Goal: Complete application form

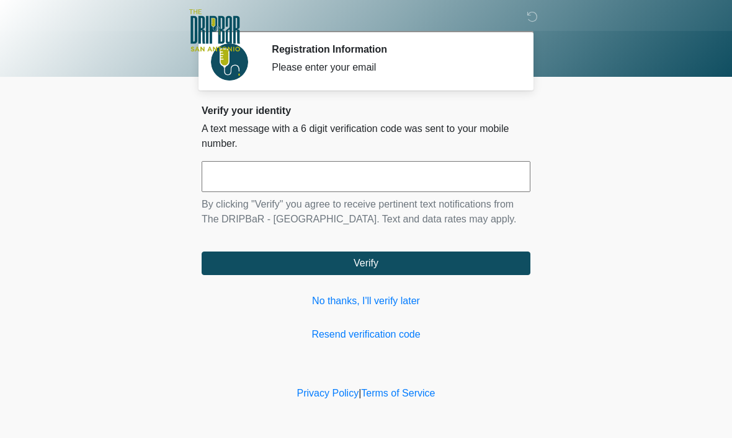
scroll to position [1, 0]
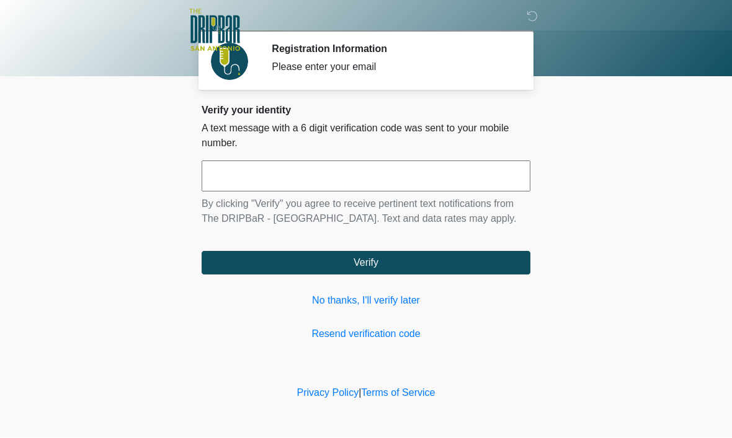
click at [402, 167] on input "text" at bounding box center [366, 176] width 329 height 31
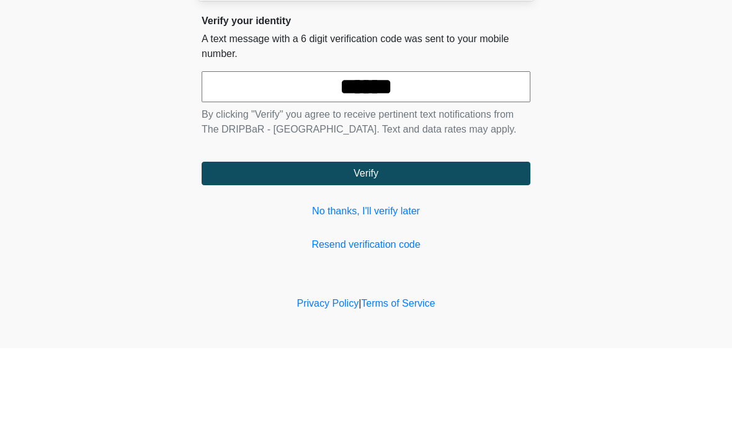
type input "******"
click at [712, 123] on body "‎ ‎ ‎ ‎ Registration Information Please enter your email Please connect to Wi-F…" at bounding box center [366, 219] width 732 height 438
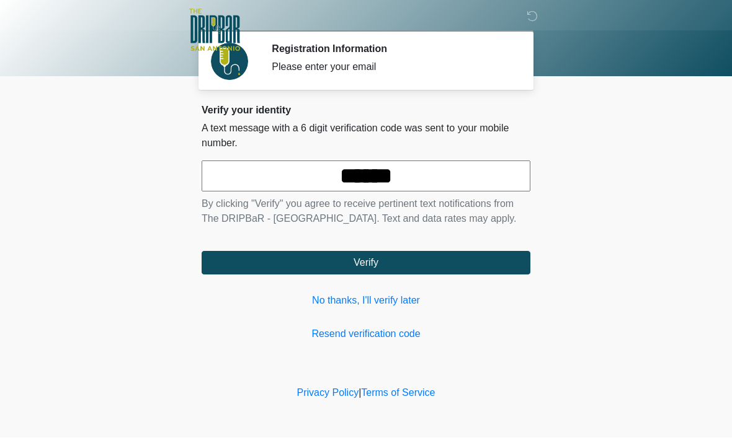
click at [424, 275] on button "Verify" at bounding box center [366, 264] width 329 height 24
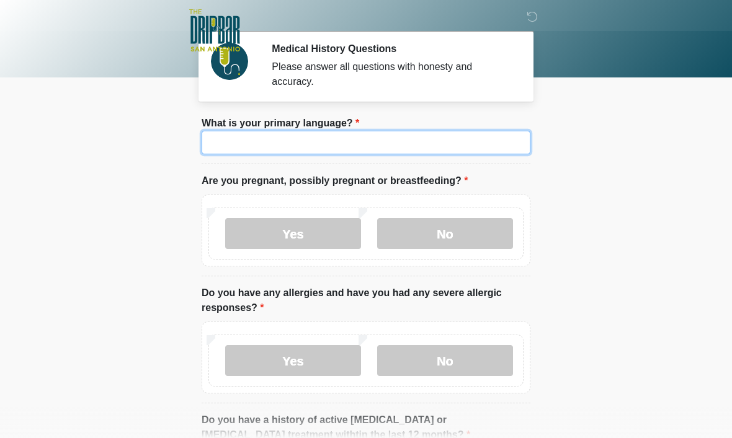
click at [471, 145] on input "What is your primary language?" at bounding box center [366, 143] width 329 height 24
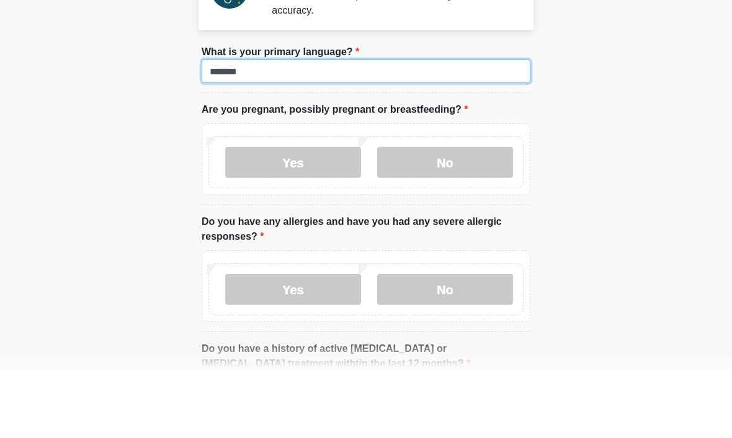
type input "*******"
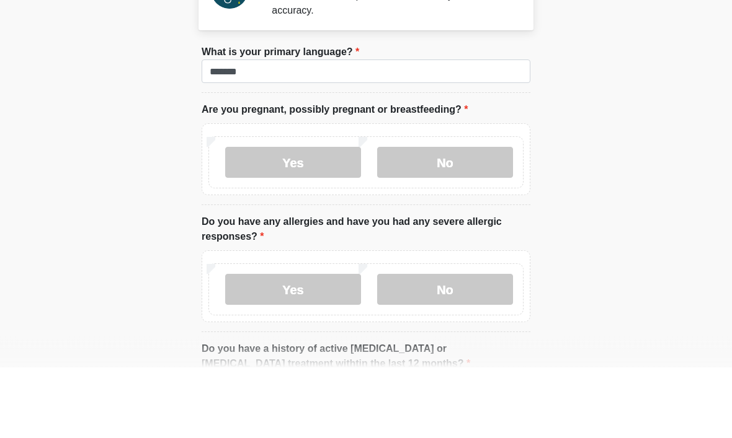
click at [481, 218] on label "No" at bounding box center [445, 233] width 136 height 31
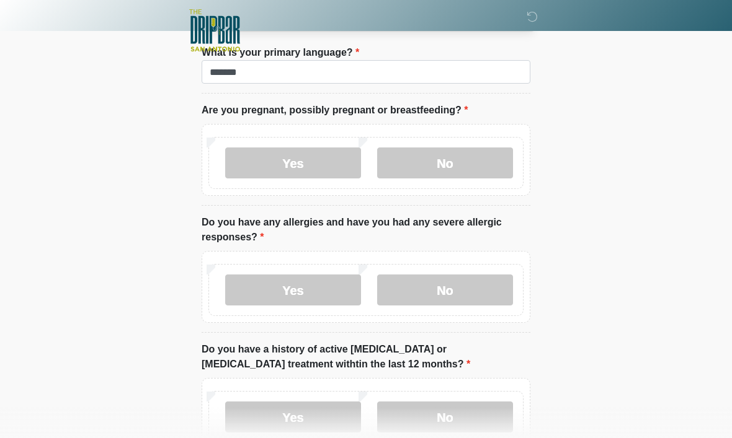
click at [334, 286] on label "Yes" at bounding box center [293, 290] width 136 height 31
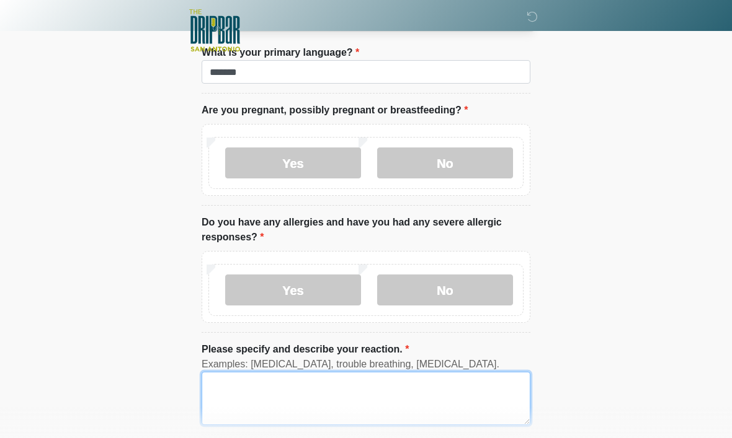
click at [379, 402] on textarea "Please specify and describe your reaction." at bounding box center [366, 398] width 329 height 53
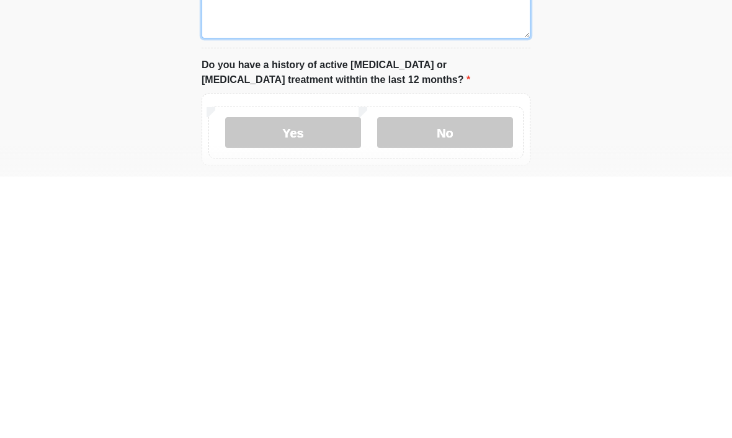
scroll to position [198, 0]
type textarea "**********"
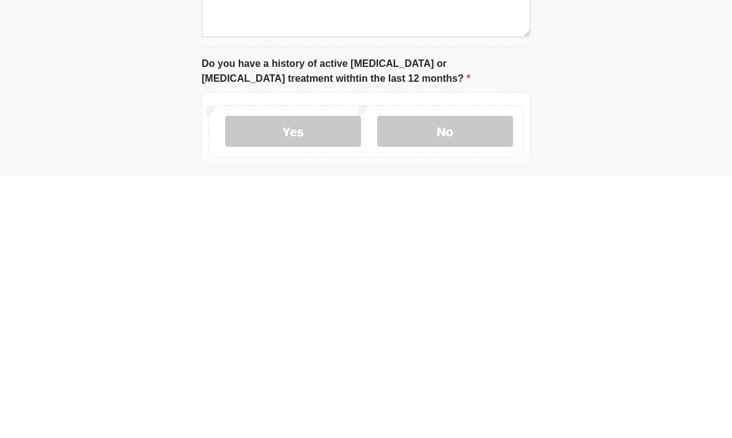
click at [492, 378] on label "No" at bounding box center [445, 393] width 136 height 31
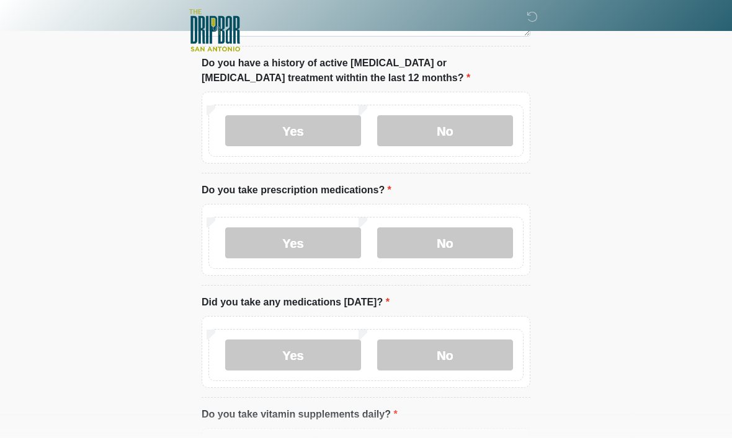
click at [333, 241] on label "Yes" at bounding box center [293, 243] width 136 height 31
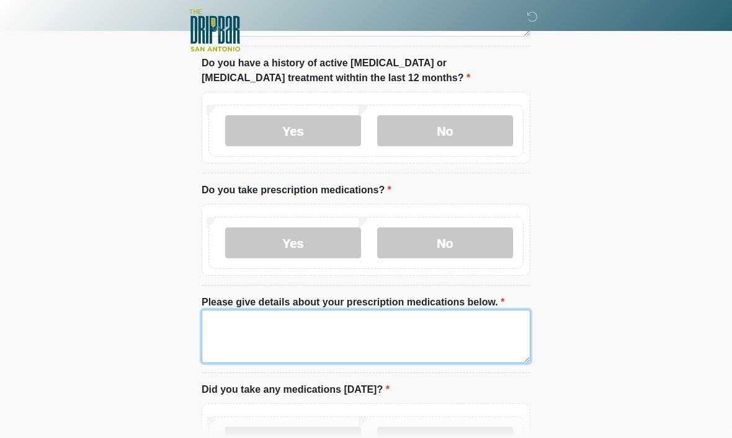
click at [448, 332] on textarea "Please give details about your prescription medications below." at bounding box center [366, 336] width 329 height 53
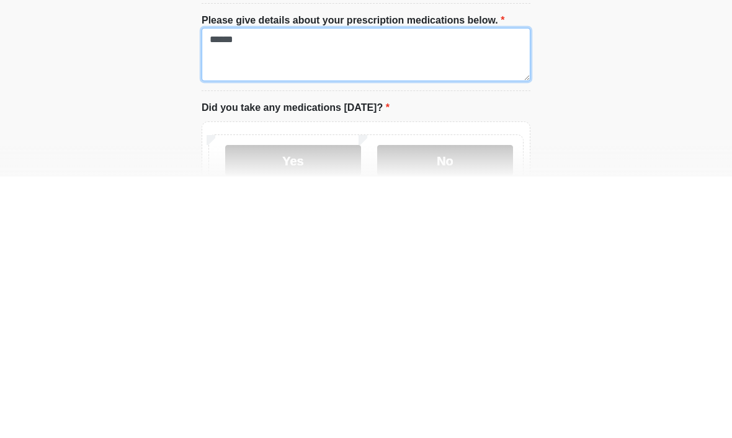
scroll to position [481, 0]
type textarea "*"
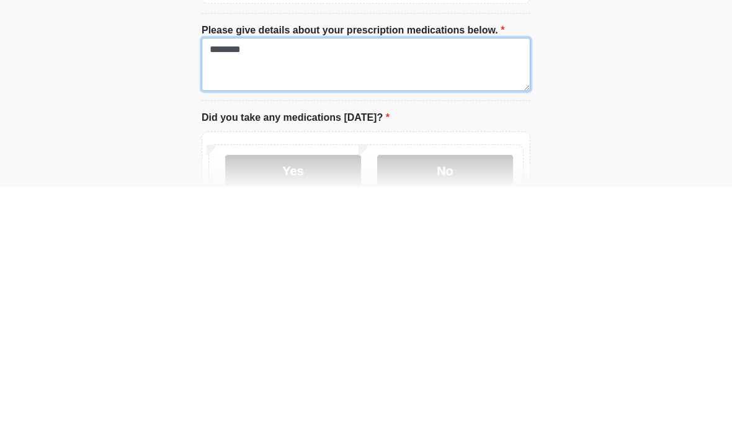
type textarea "********"
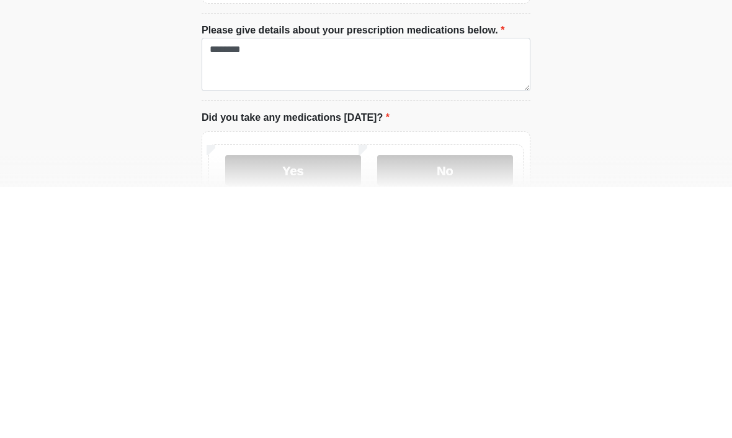
click at [472, 406] on label "No" at bounding box center [445, 421] width 136 height 31
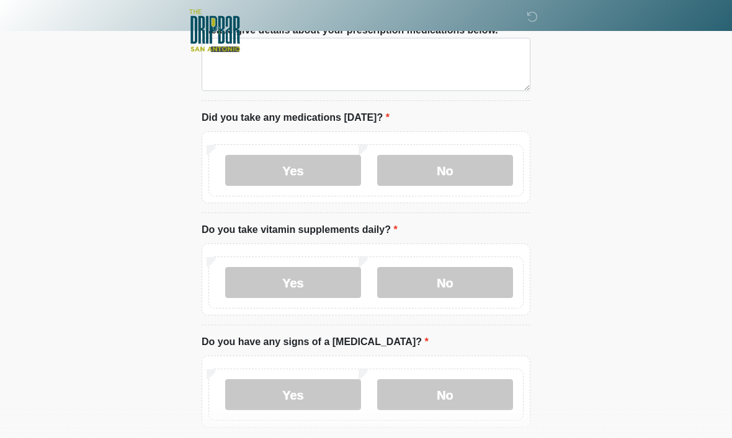
click at [339, 280] on label "Yes" at bounding box center [293, 282] width 136 height 31
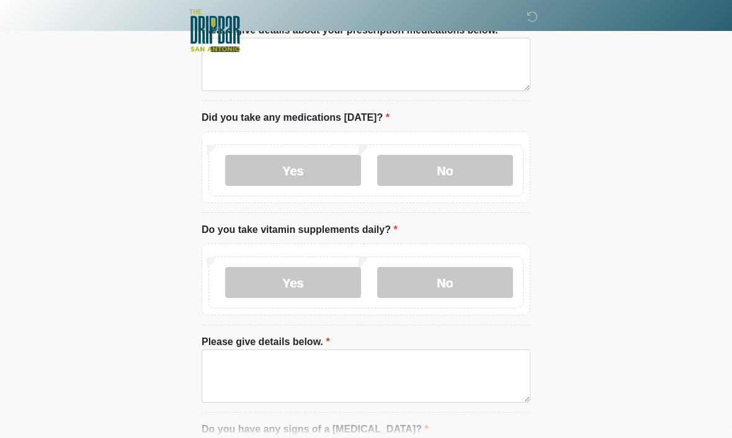
click at [477, 283] on label "No" at bounding box center [445, 282] width 136 height 31
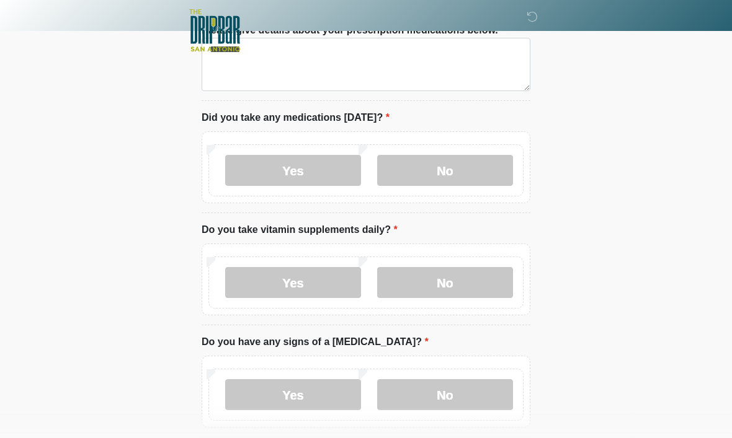
click at [474, 391] on label "No" at bounding box center [445, 394] width 136 height 31
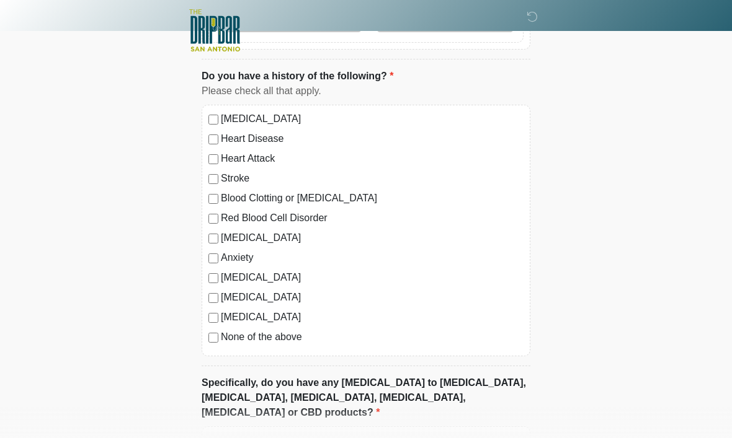
scroll to position [1118, 0]
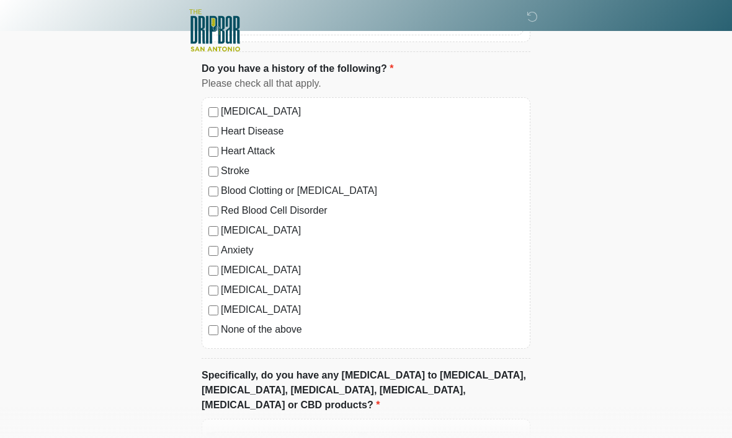
click at [219, 342] on div "[MEDICAL_DATA] Heart Disease Heart Attack Stroke Blood Clotting or [MEDICAL_DAT…" at bounding box center [366, 223] width 329 height 252
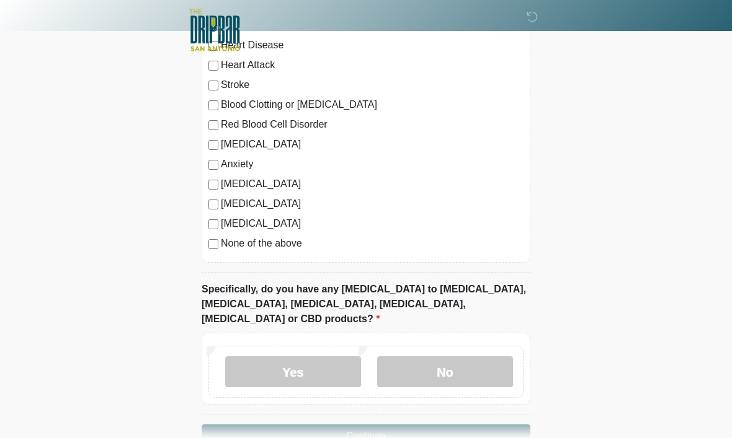
scroll to position [1207, 0]
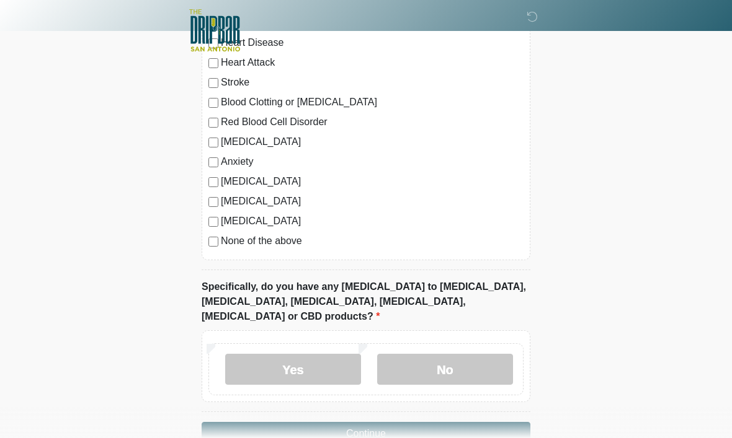
click at [469, 354] on label "No" at bounding box center [445, 369] width 136 height 31
click at [461, 422] on button "Continue" at bounding box center [366, 434] width 329 height 24
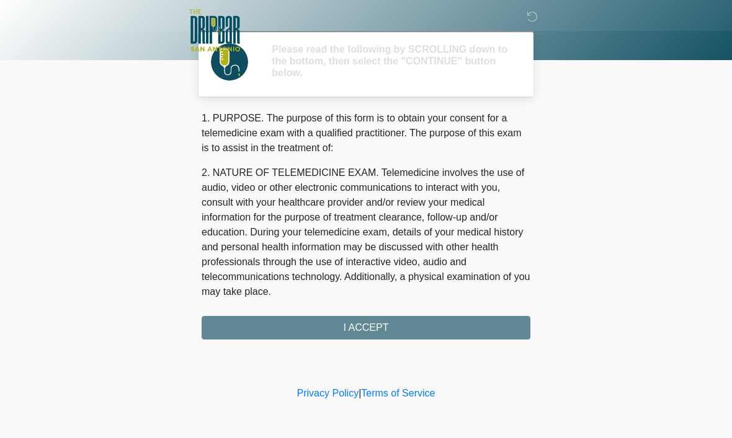
scroll to position [0, 0]
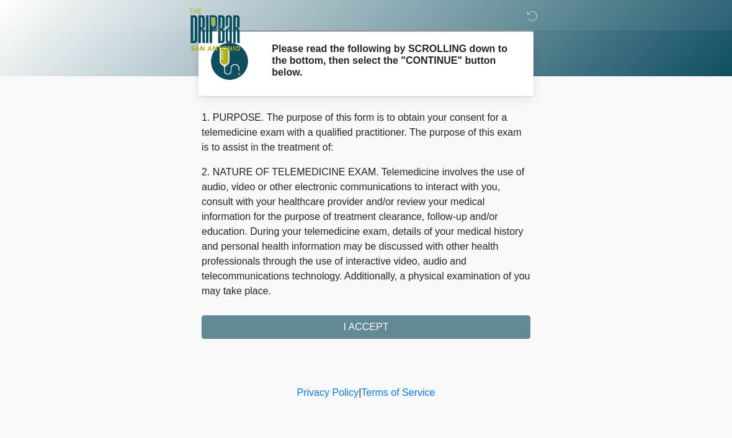
click at [421, 326] on div "1. PURPOSE. The purpose of this form is to obtain your consent for a telemedici…" at bounding box center [366, 225] width 329 height 229
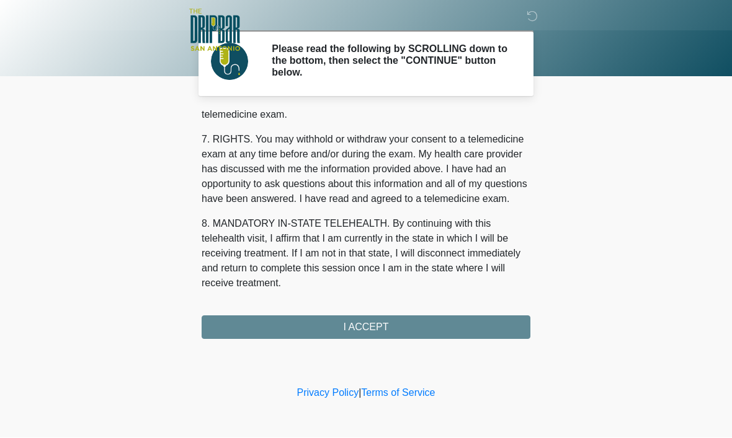
click at [417, 329] on div "1. PURPOSE. The purpose of this form is to obtain your consent for a telemedici…" at bounding box center [366, 225] width 329 height 229
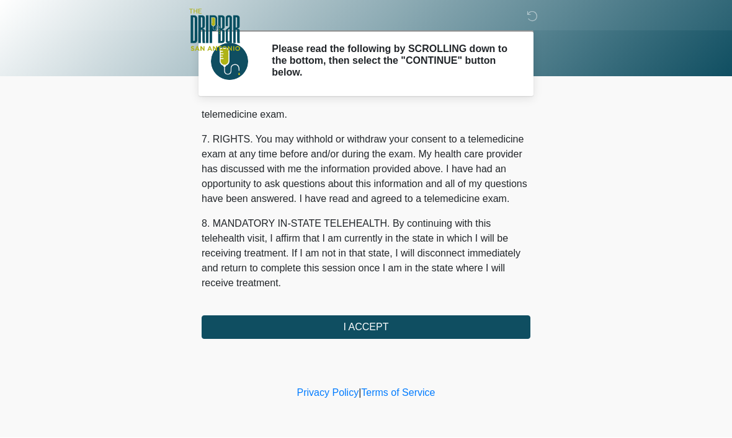
click at [447, 334] on button "I ACCEPT" at bounding box center [366, 328] width 329 height 24
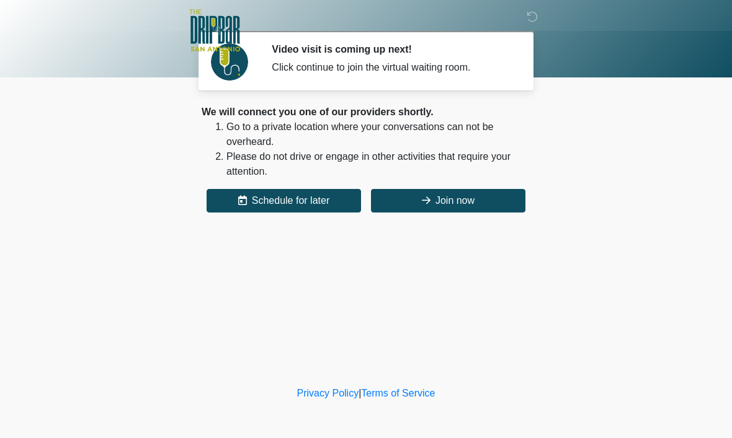
click at [458, 202] on button "Join now" at bounding box center [448, 201] width 154 height 24
